Goal: Task Accomplishment & Management: Manage account settings

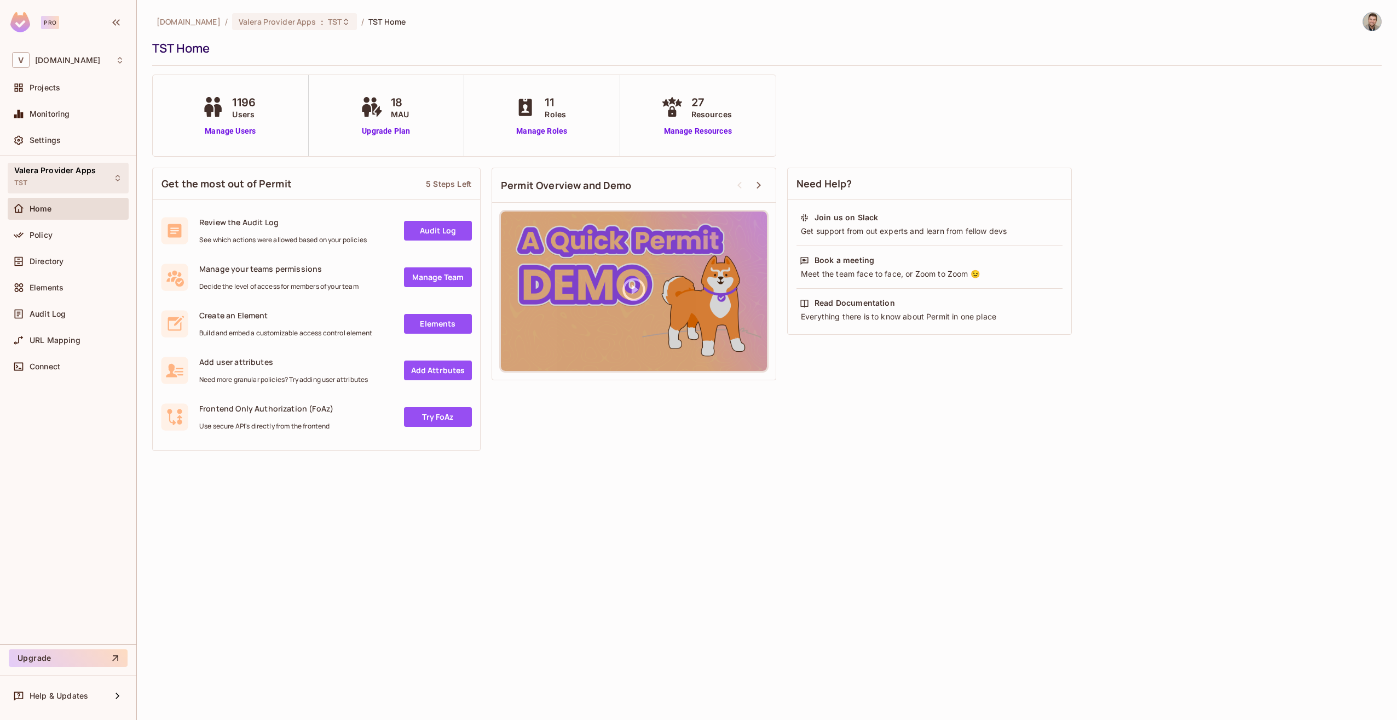
click at [116, 184] on div "[PERSON_NAME] Provider Apps TST" at bounding box center [68, 178] width 121 height 30
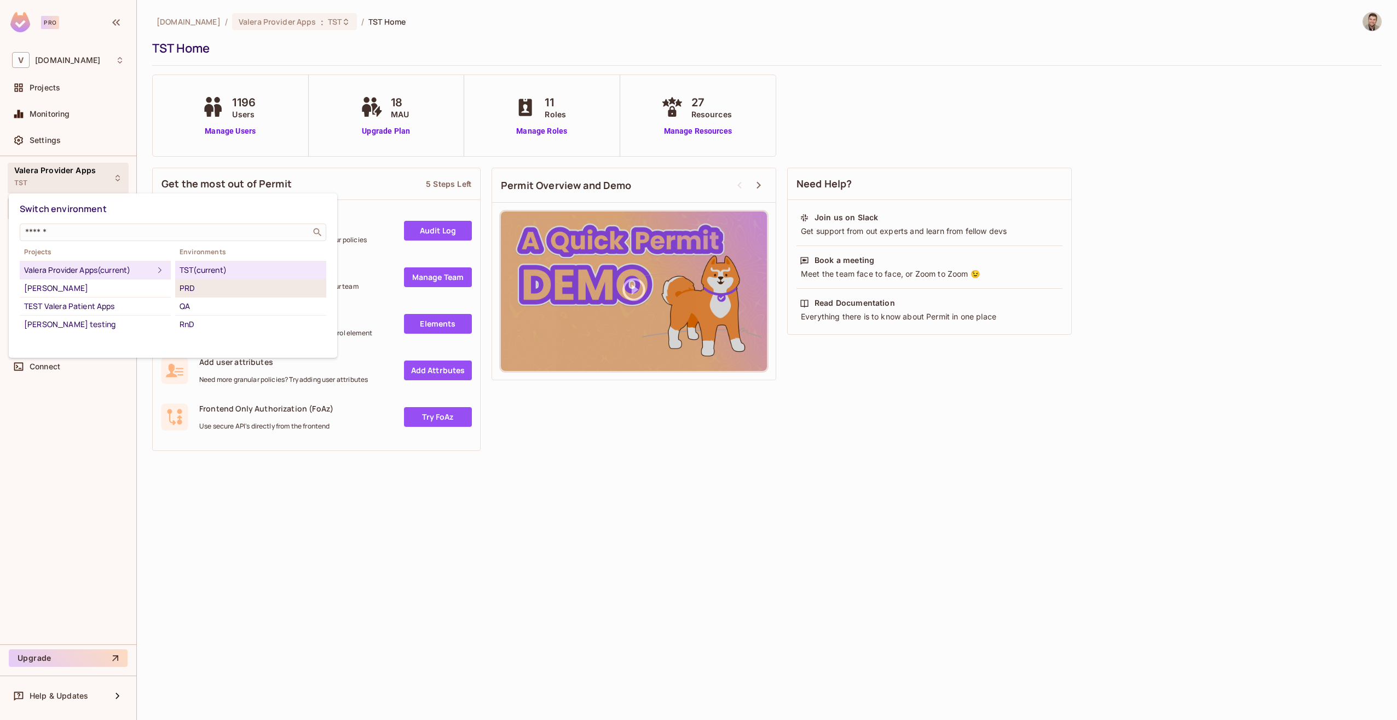
click at [214, 291] on div "PRD" at bounding box center [251, 287] width 142 height 13
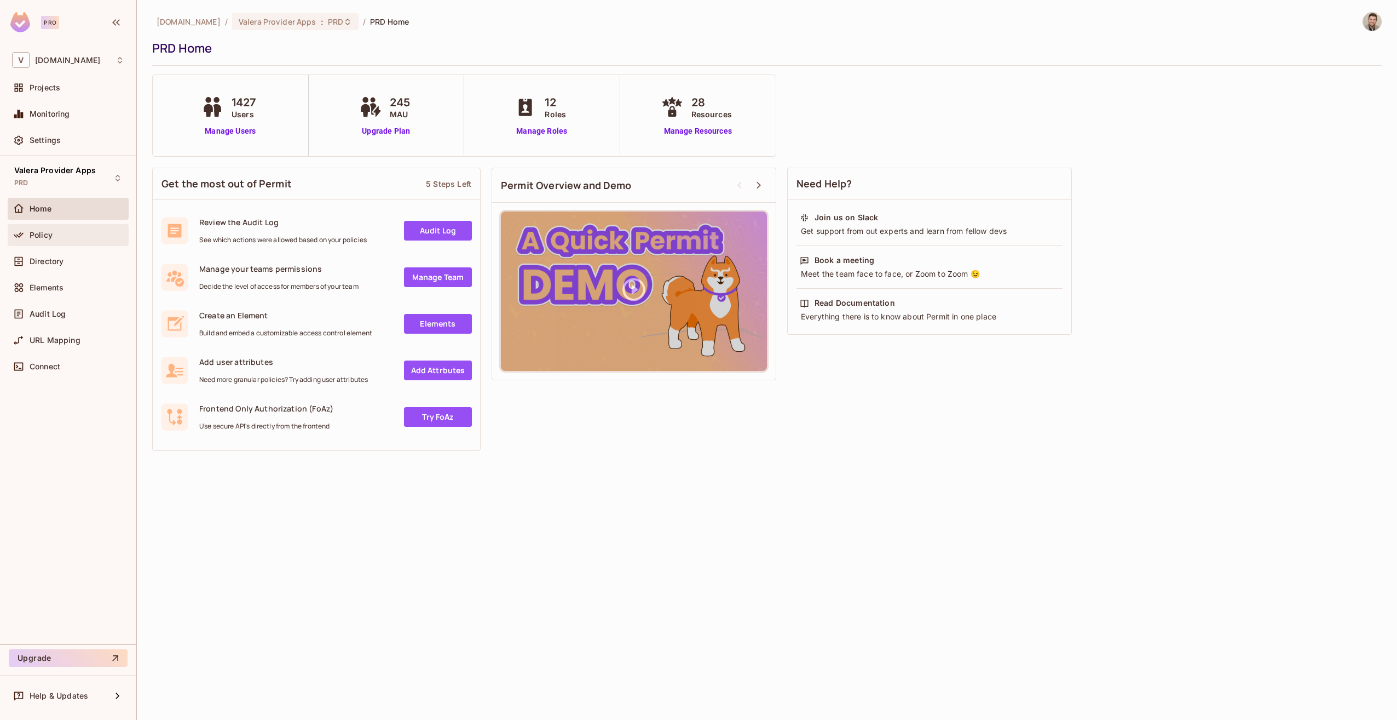
click at [77, 233] on div "Policy" at bounding box center [77, 235] width 95 height 9
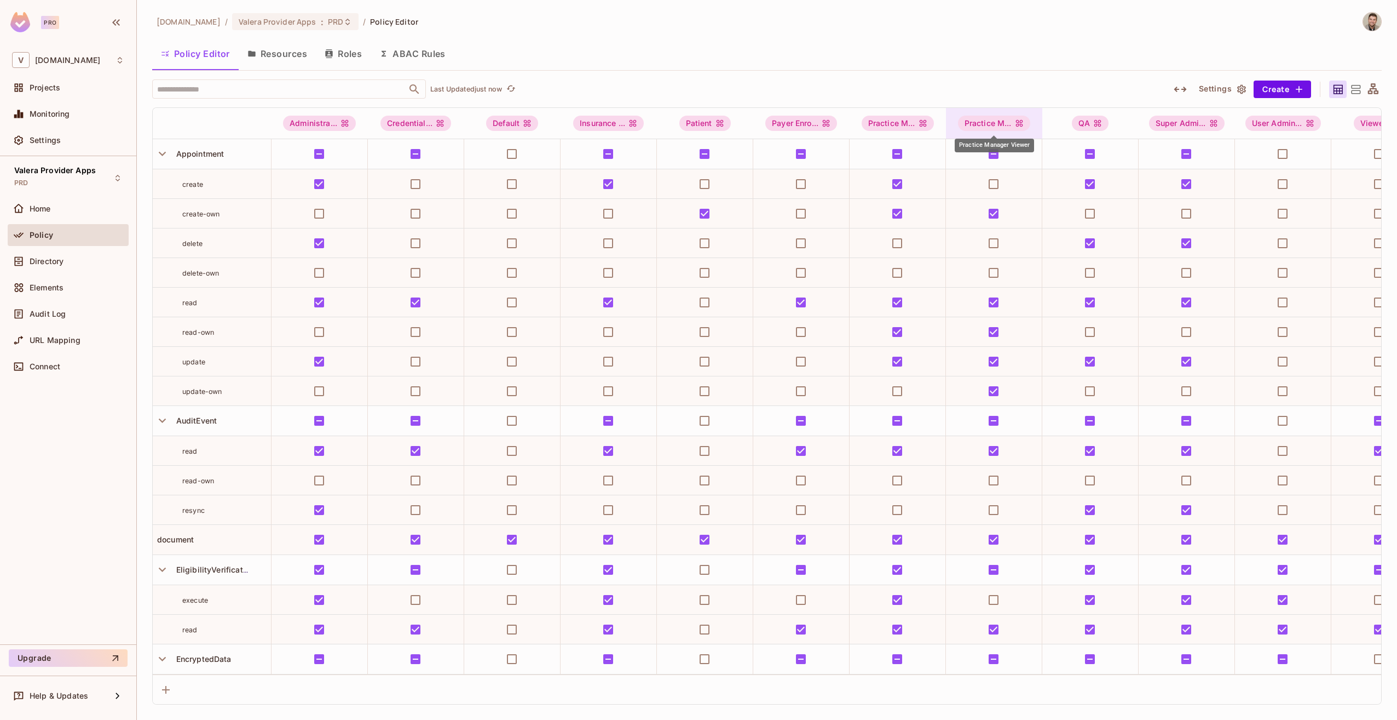
click at [974, 122] on div "Practice M..." at bounding box center [994, 123] width 72 height 15
click at [984, 37] on div at bounding box center [698, 360] width 1397 height 720
click at [345, 48] on button "Roles" at bounding box center [343, 53] width 55 height 27
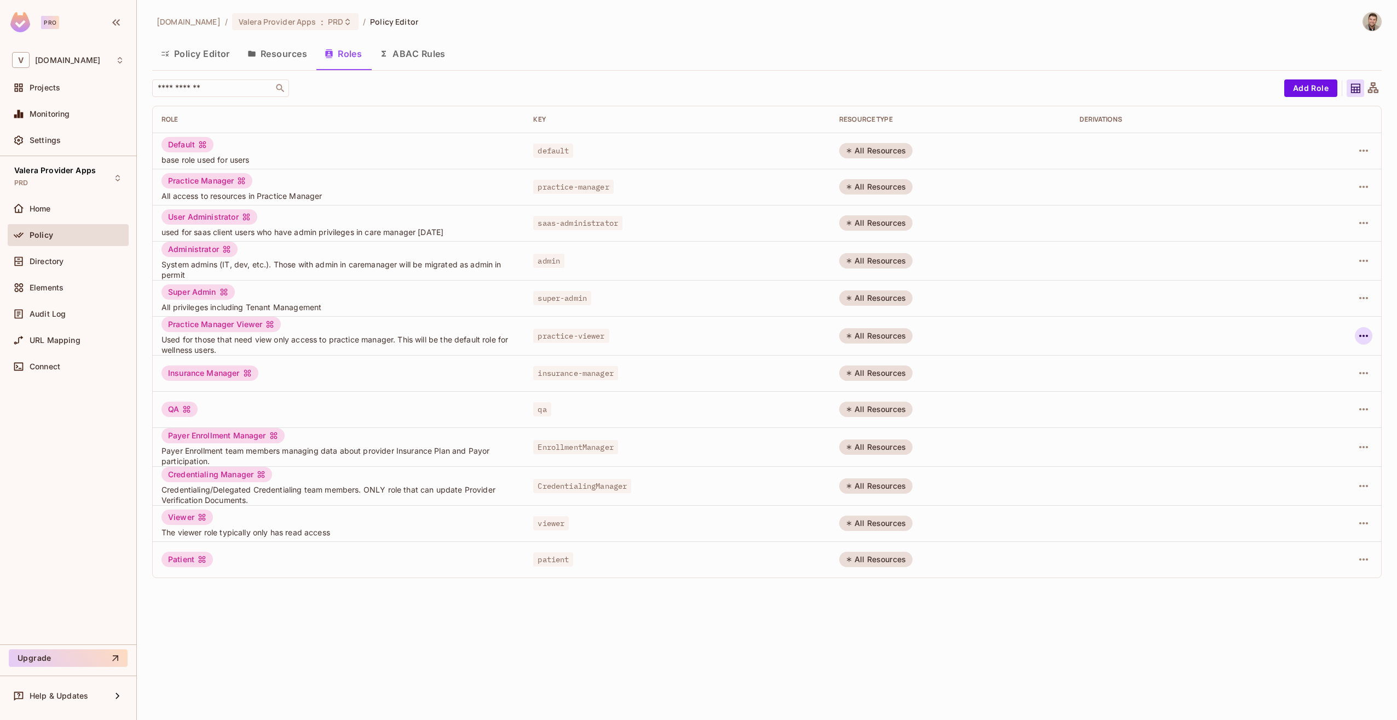
click at [1367, 342] on button "button" at bounding box center [1364, 336] width 18 height 18
click at [194, 61] on div at bounding box center [698, 360] width 1397 height 720
click at [195, 51] on button "Policy Editor" at bounding box center [195, 53] width 87 height 27
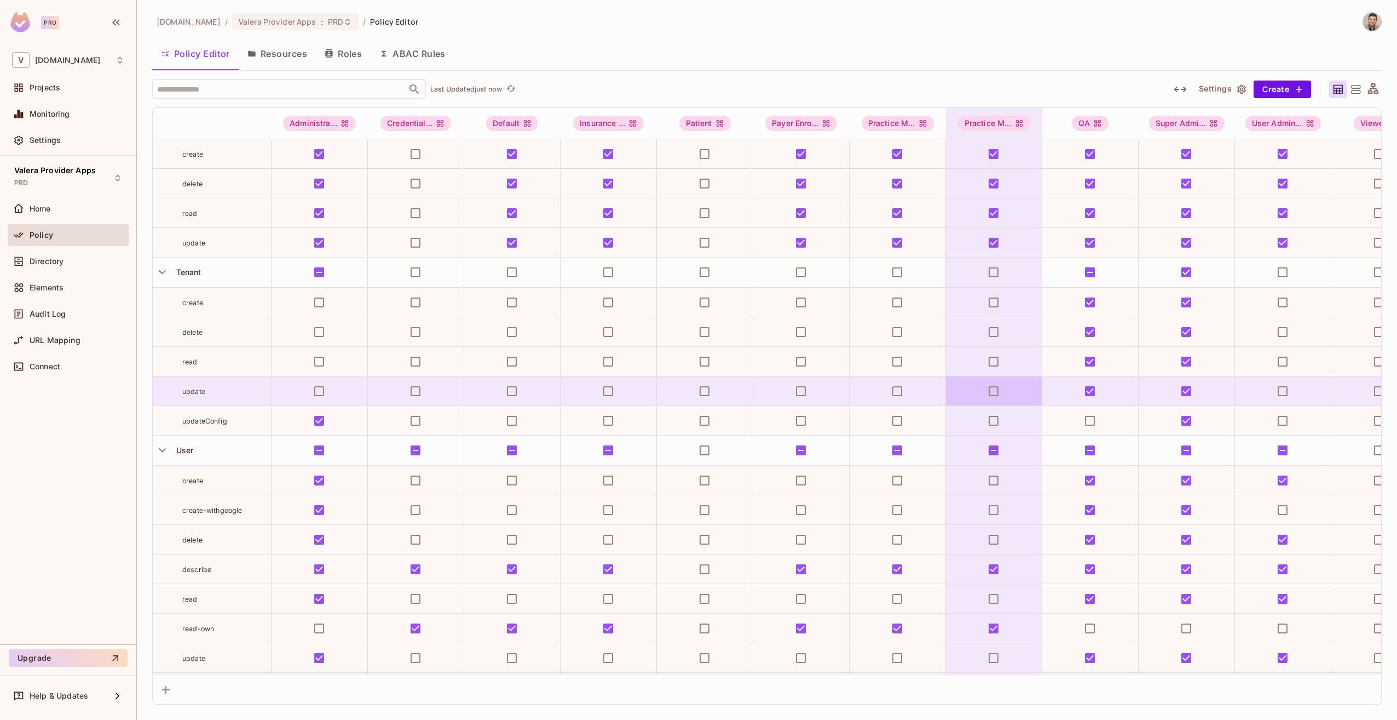
scroll to position [3924, 0]
